Goal: Information Seeking & Learning: Learn about a topic

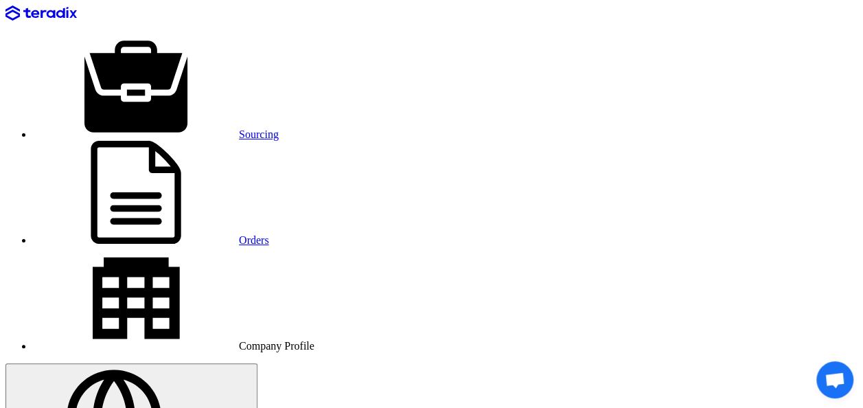
drag, startPoint x: 325, startPoint y: 282, endPoint x: 488, endPoint y: 232, distance: 170.8
